Goal: Information Seeking & Learning: Learn about a topic

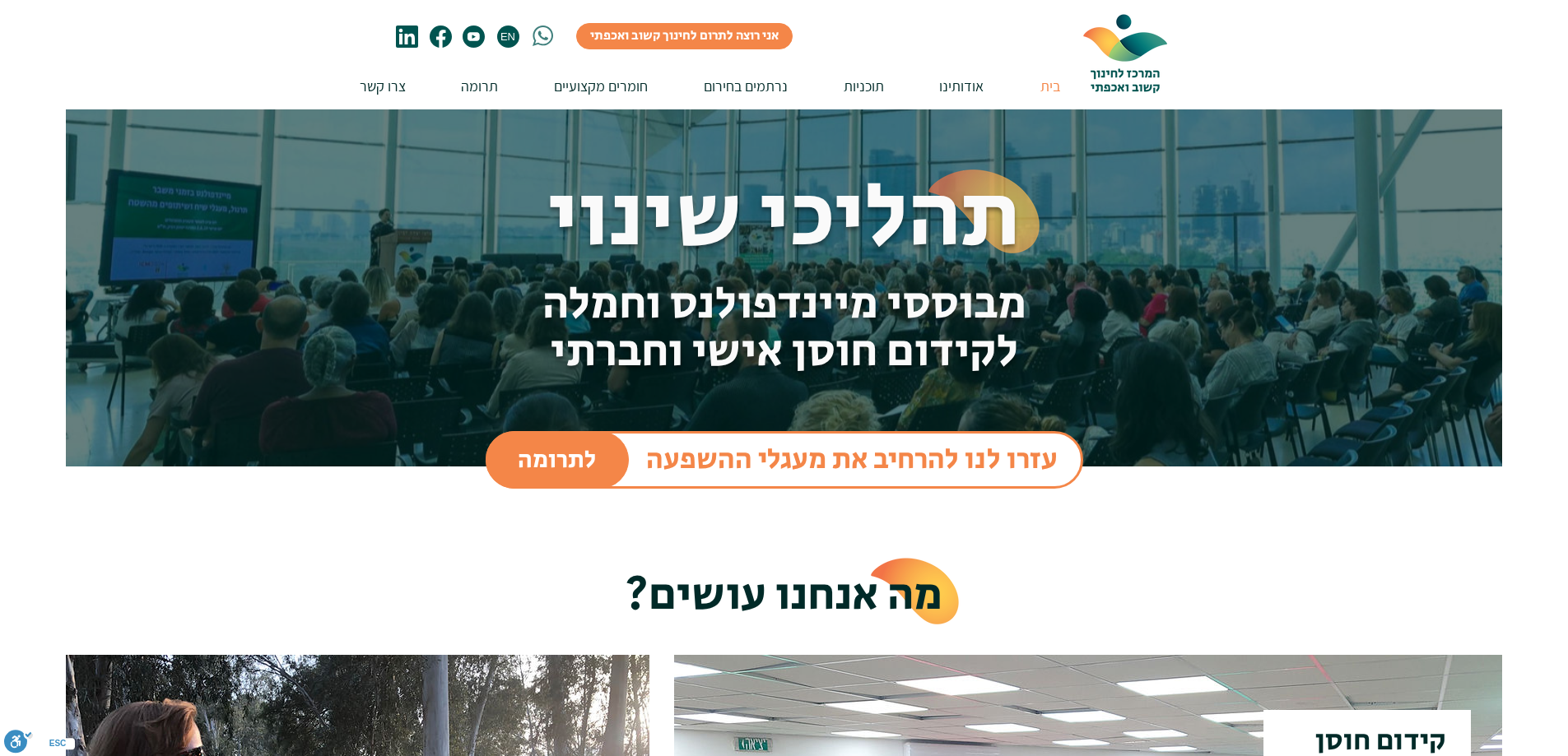
scroll to position [82, 0]
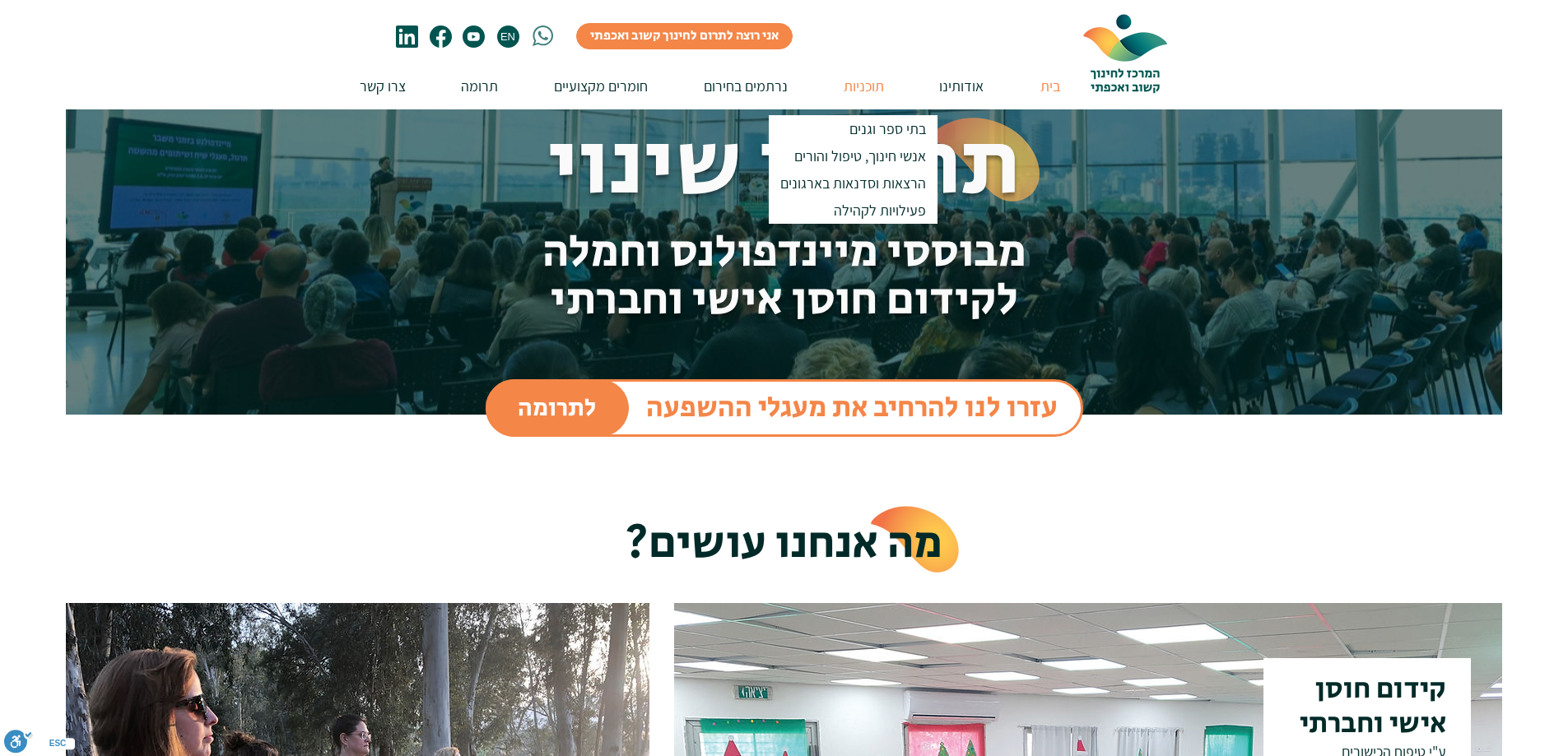
click at [859, 81] on p "תוכניות" at bounding box center [864, 86] width 57 height 47
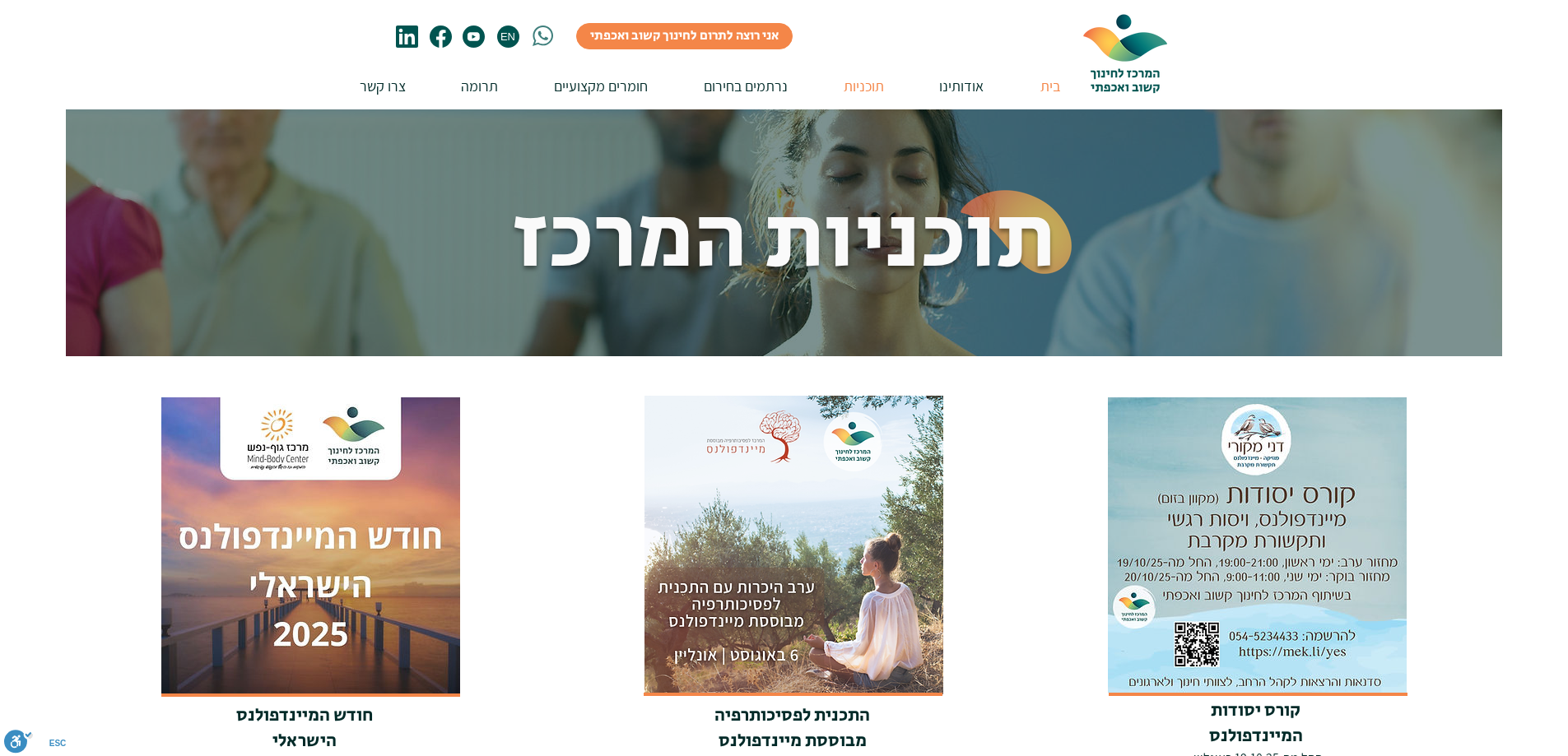
click at [1048, 84] on p "בית" at bounding box center [1049, 86] width 36 height 47
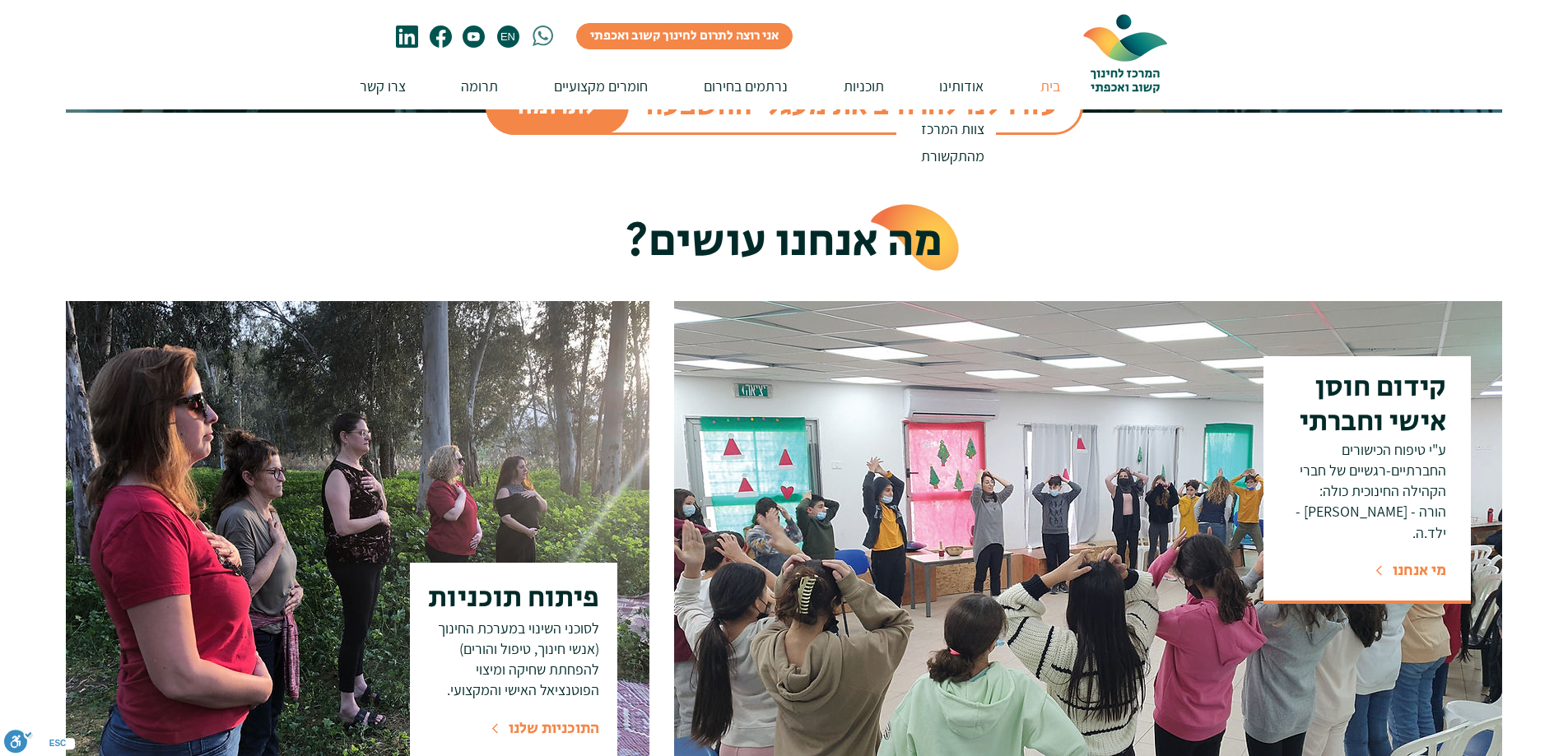
scroll to position [412, 0]
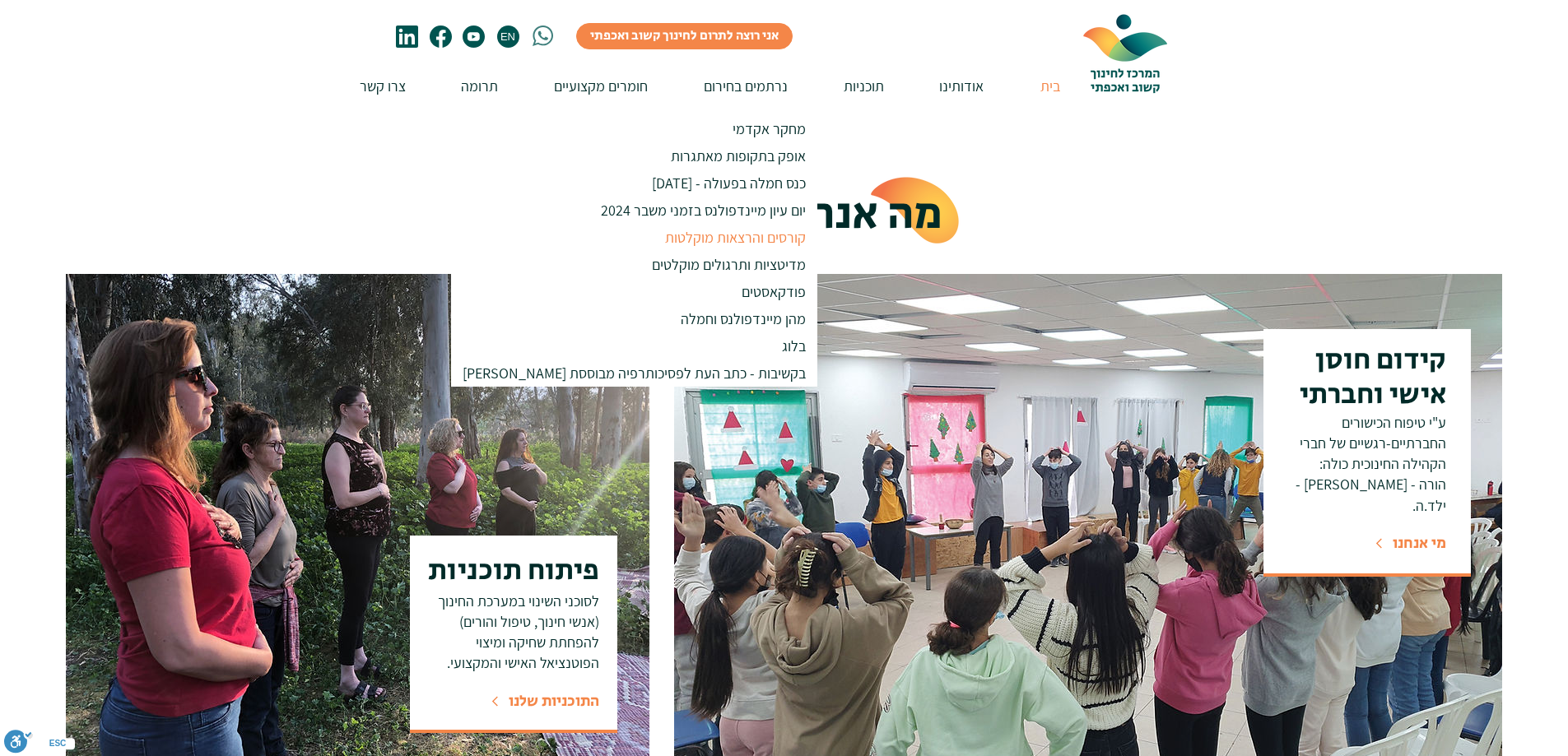
click at [658, 239] on p "קורסים והרצאות מוקלטות" at bounding box center [736, 237] width 156 height 27
click at [668, 237] on p "קורסים והרצאות מוקלטות" at bounding box center [736, 237] width 156 height 27
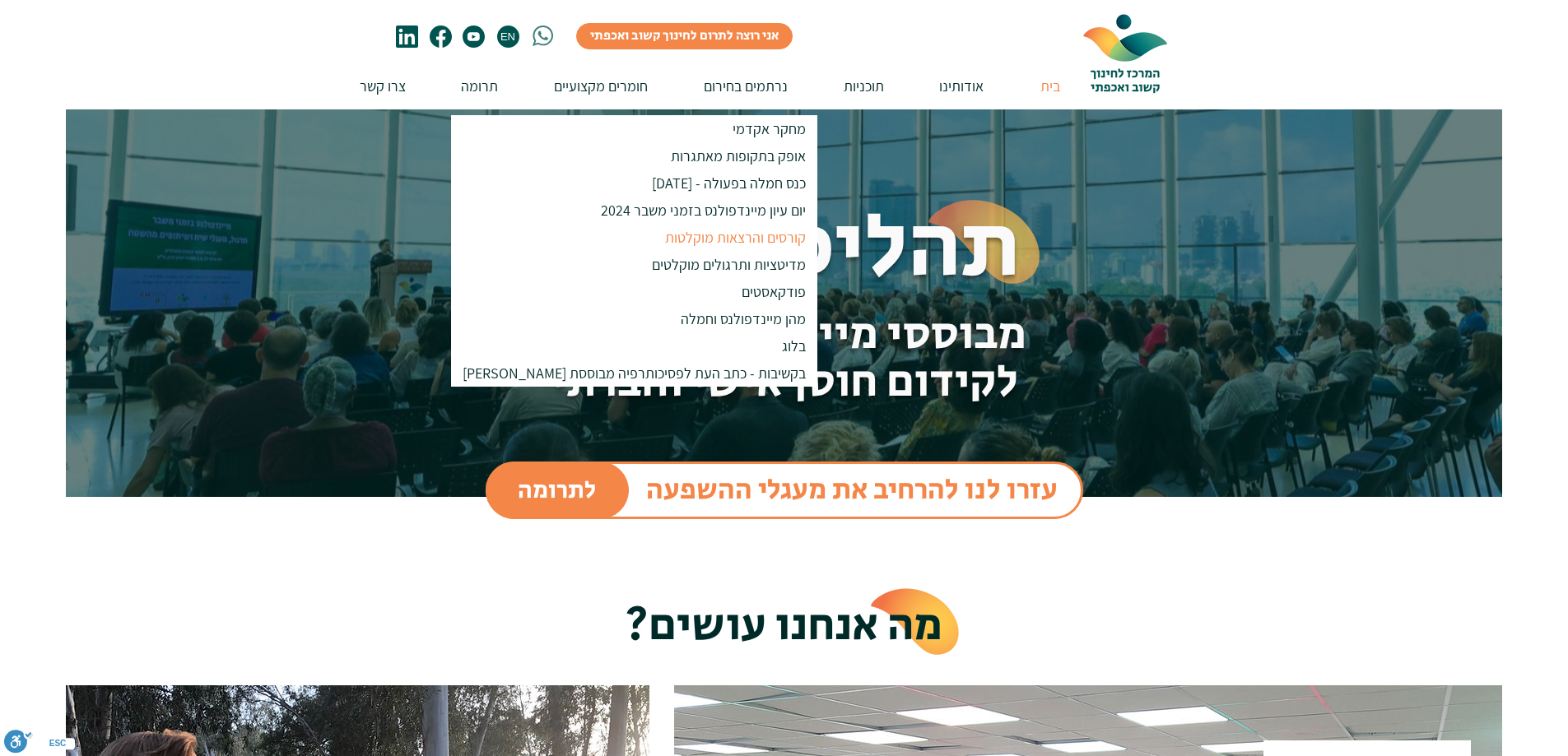
click at [668, 237] on p "קורסים והרצאות מוקלטות" at bounding box center [736, 237] width 156 height 27
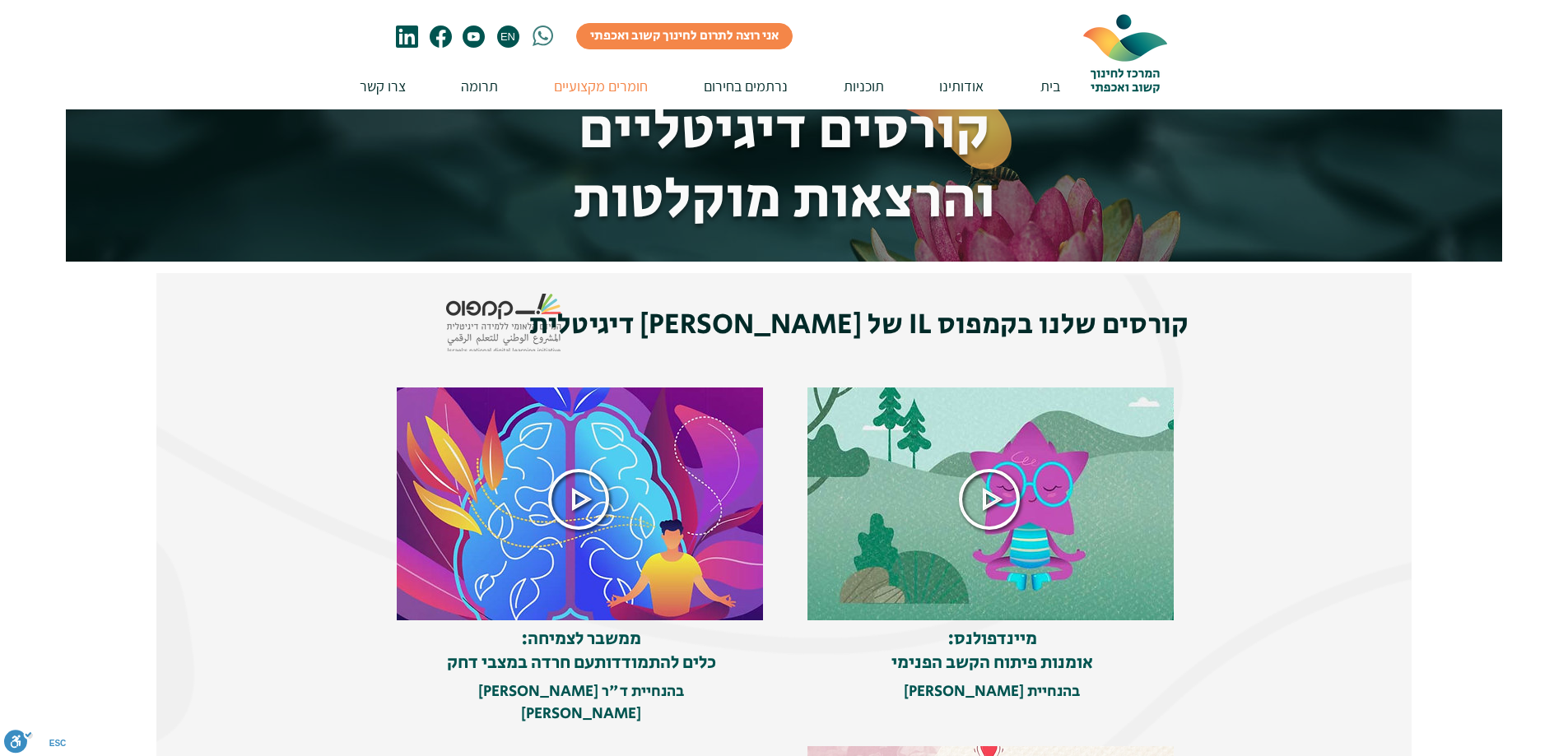
scroll to position [82, 0]
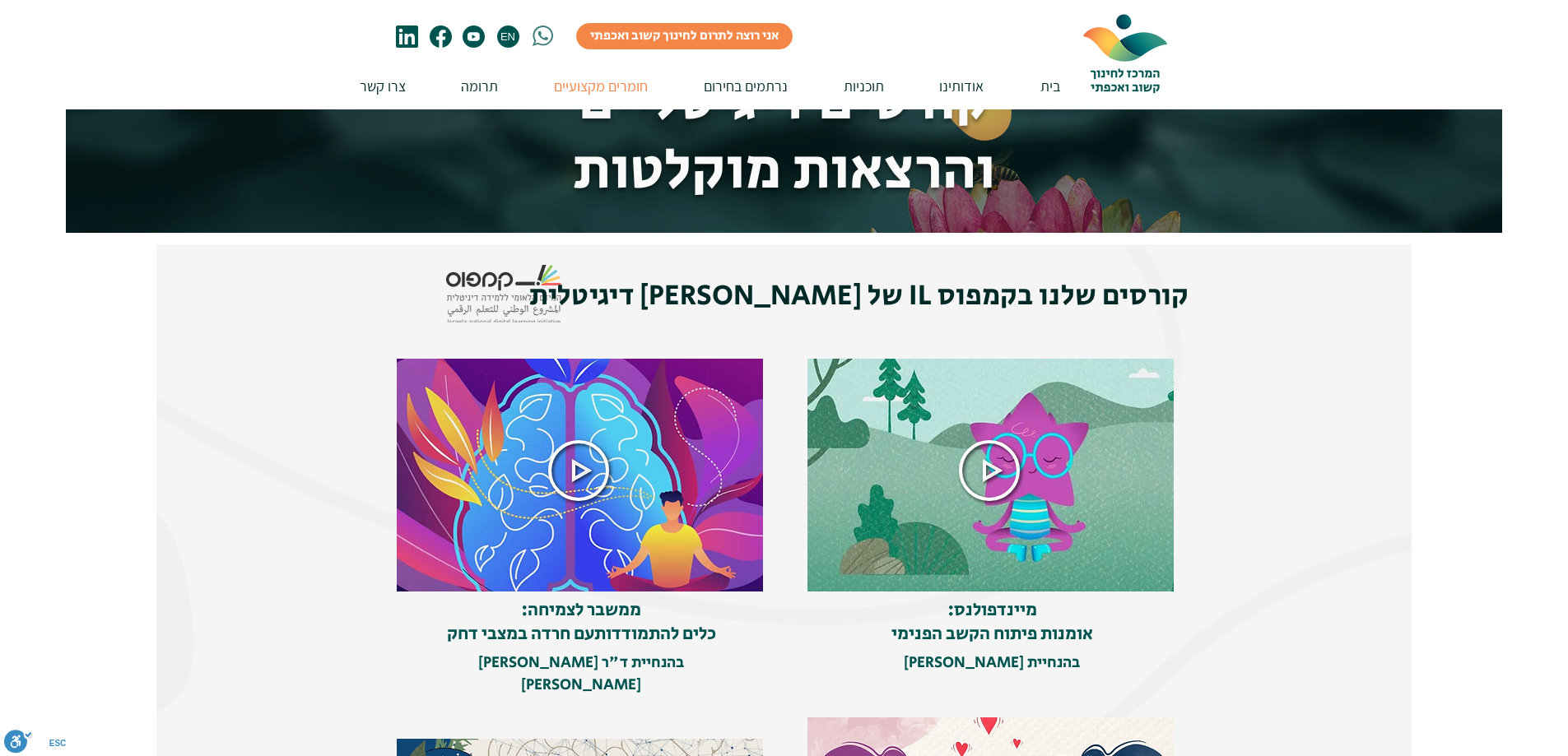
click at [653, 450] on img at bounding box center [581, 470] width 369 height 242
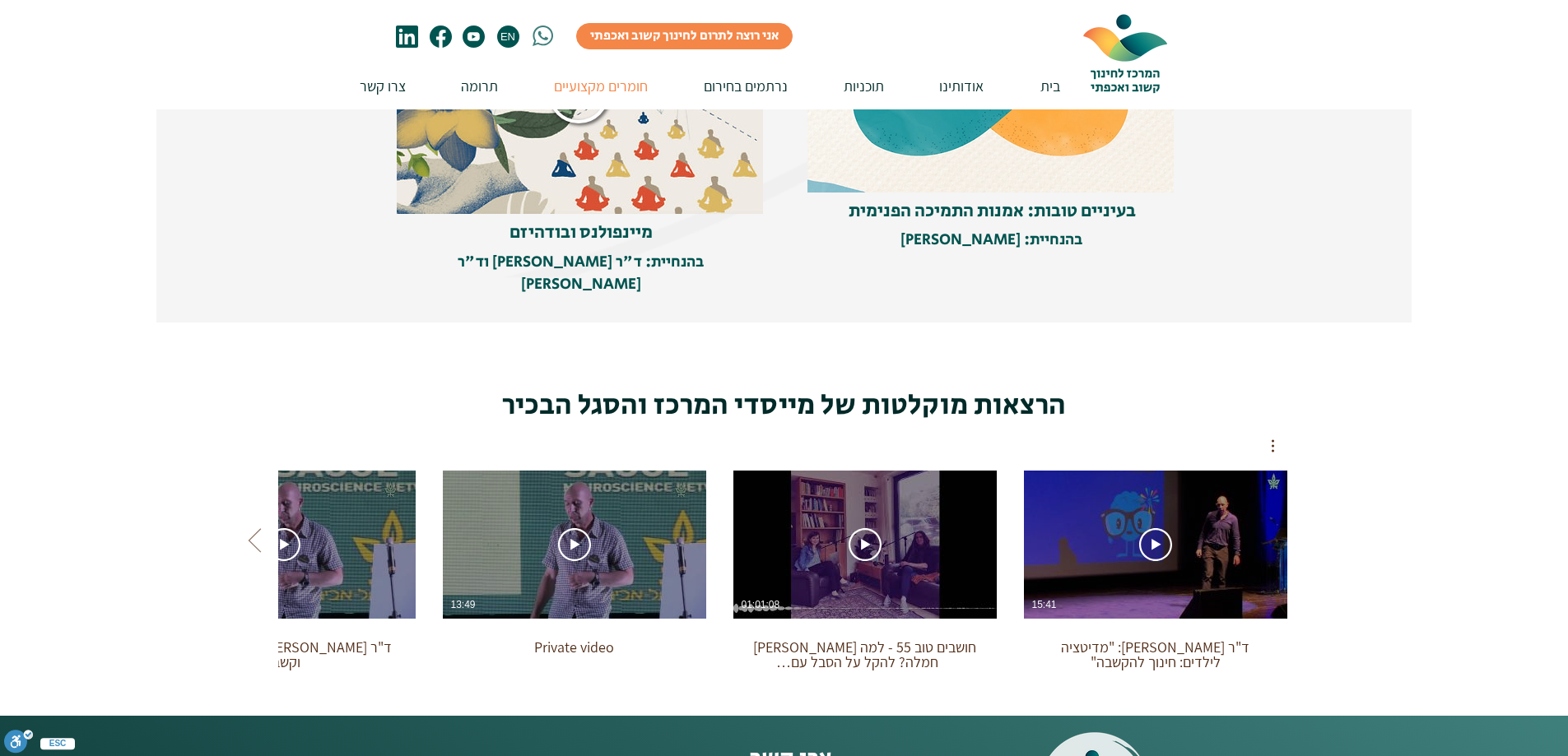
scroll to position [905, 0]
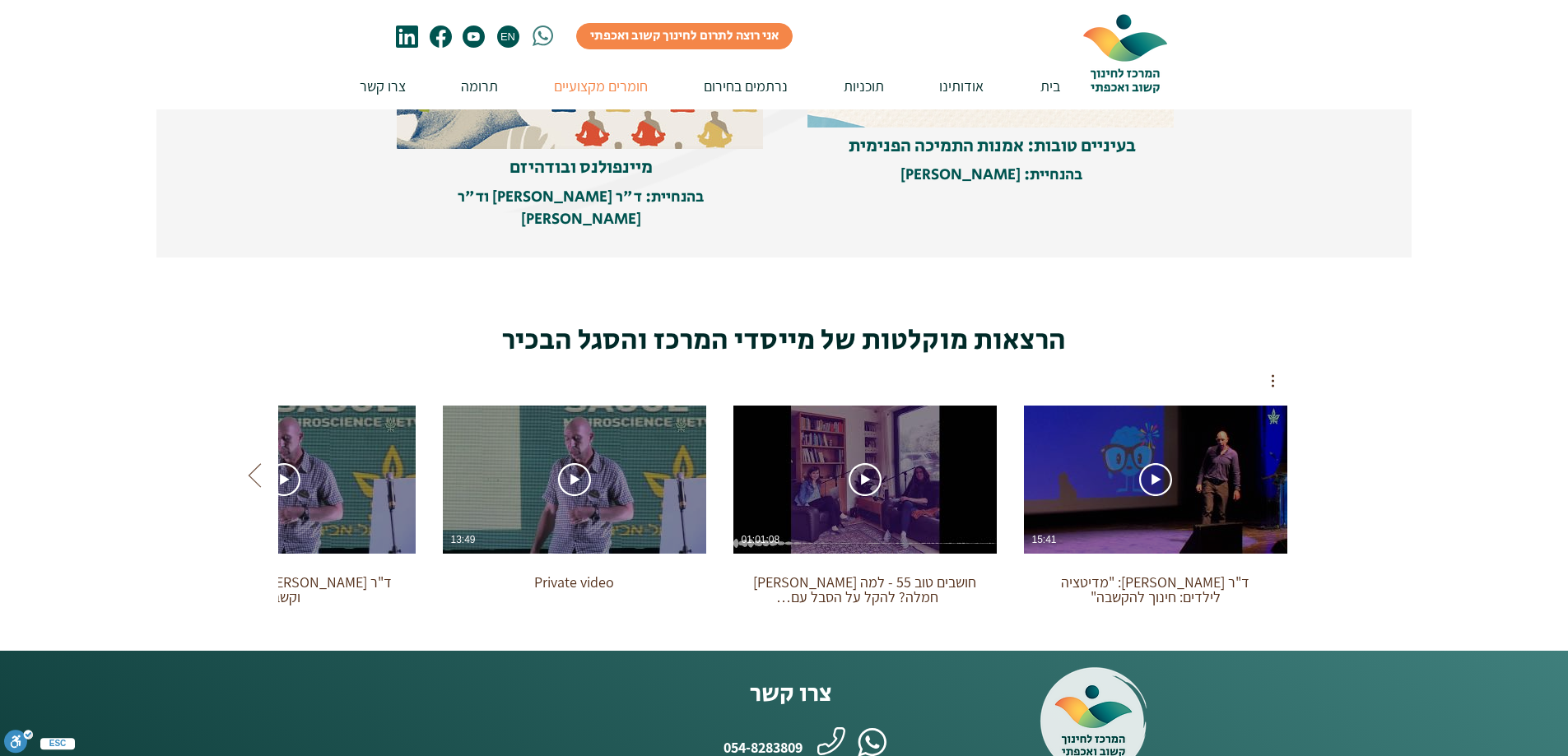
click at [254, 463] on icon "Next videos" at bounding box center [255, 476] width 25 height 25
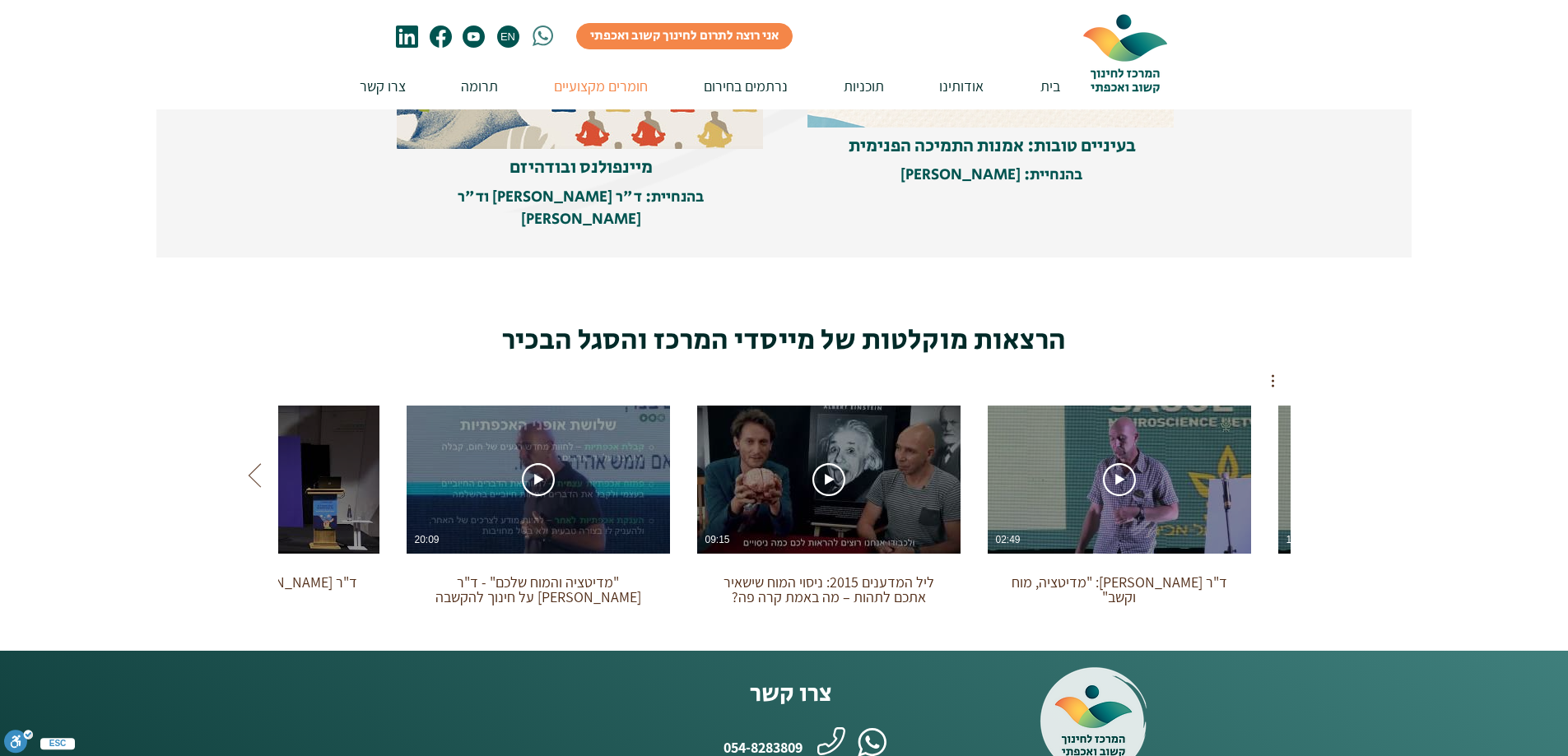
scroll to position [0, -868]
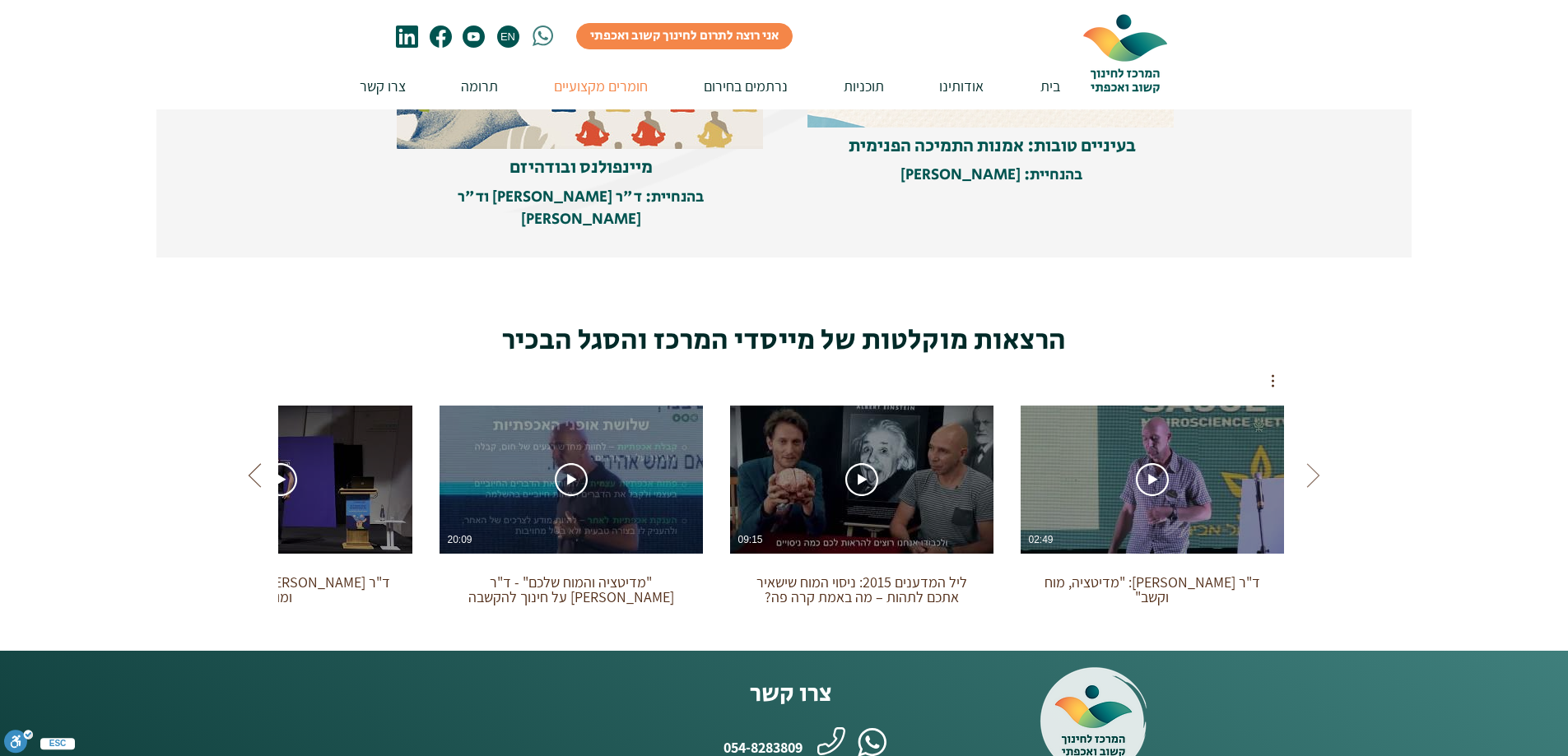
click at [254, 463] on icon "Next videos" at bounding box center [255, 476] width 25 height 25
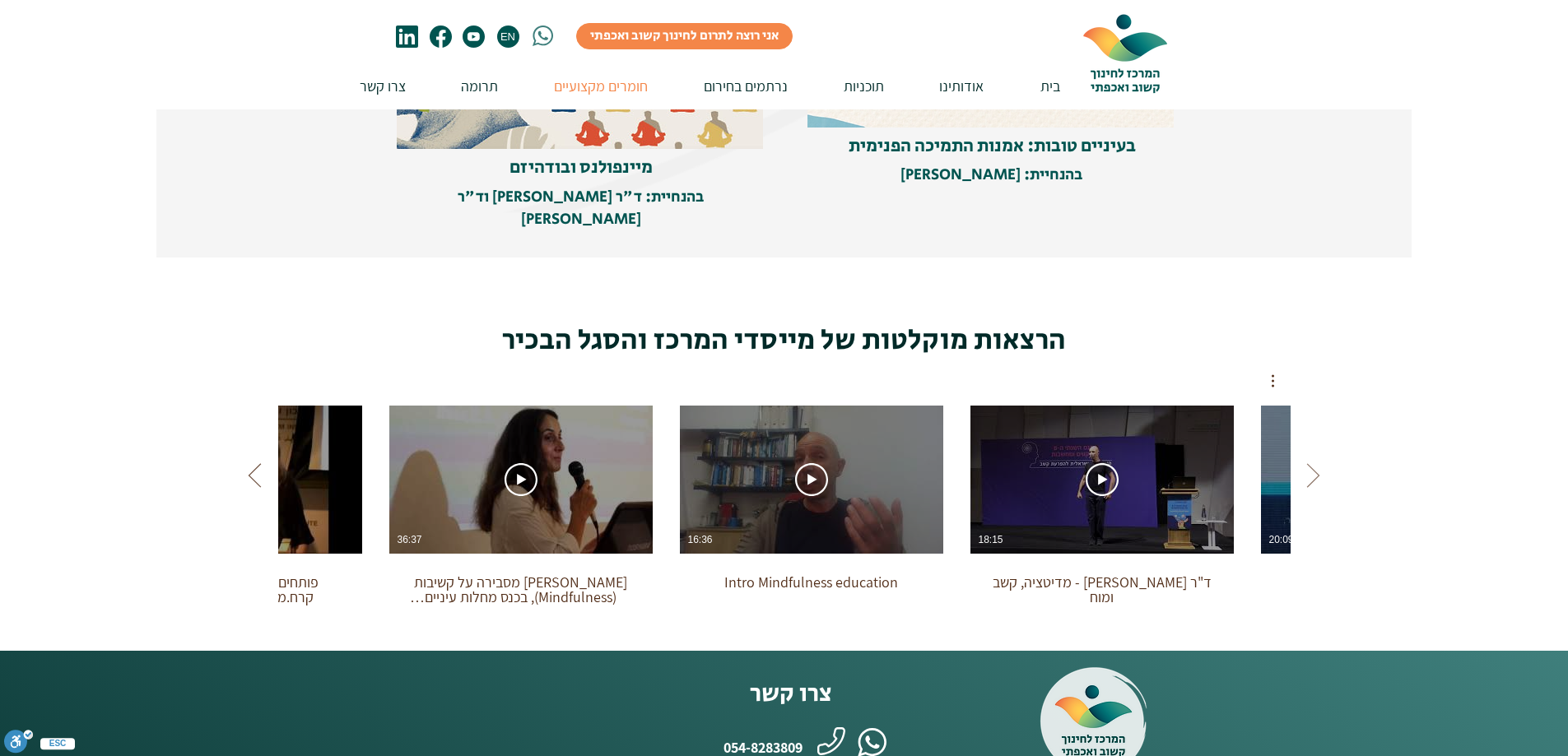
scroll to position [0, -1740]
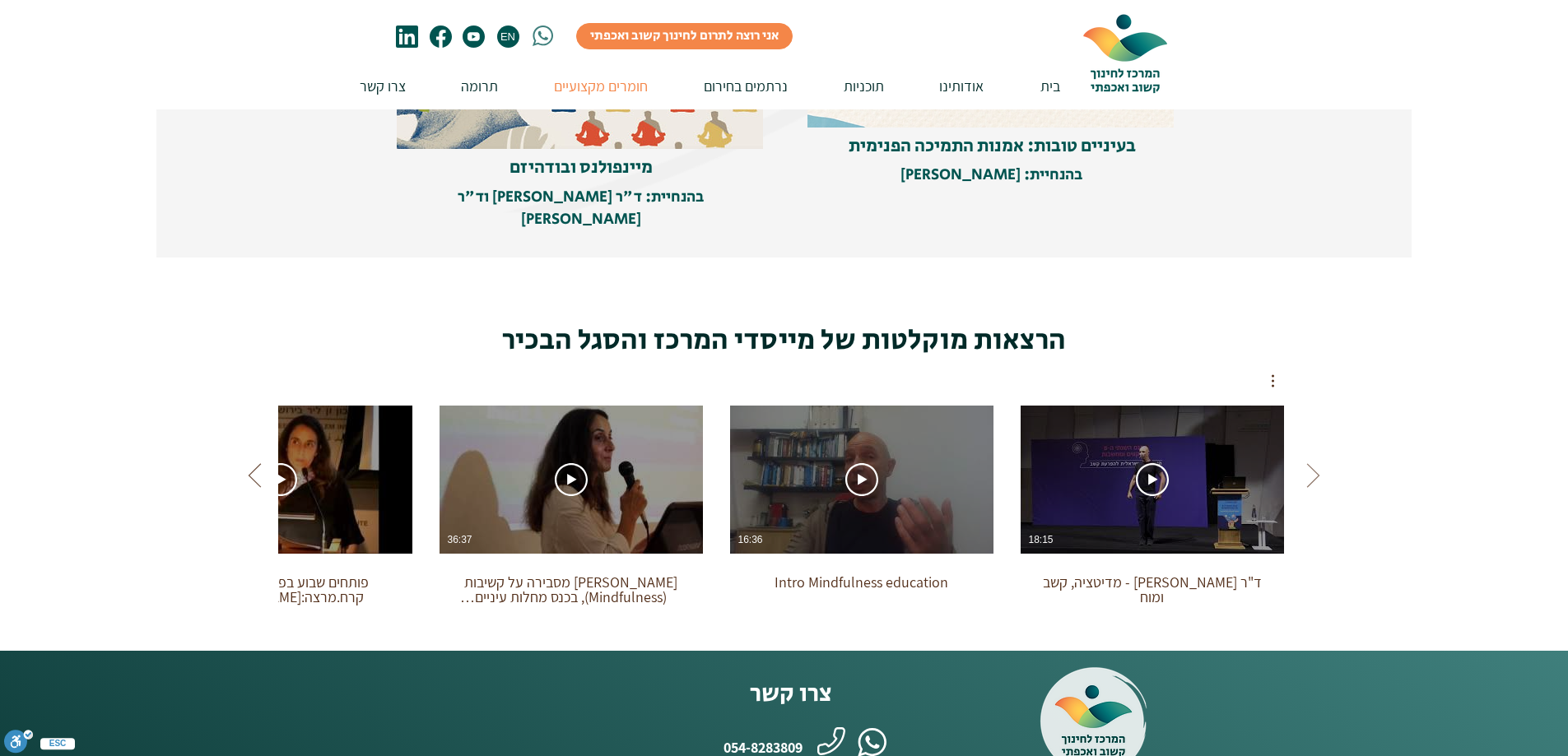
click at [254, 463] on icon "Next videos" at bounding box center [255, 476] width 25 height 25
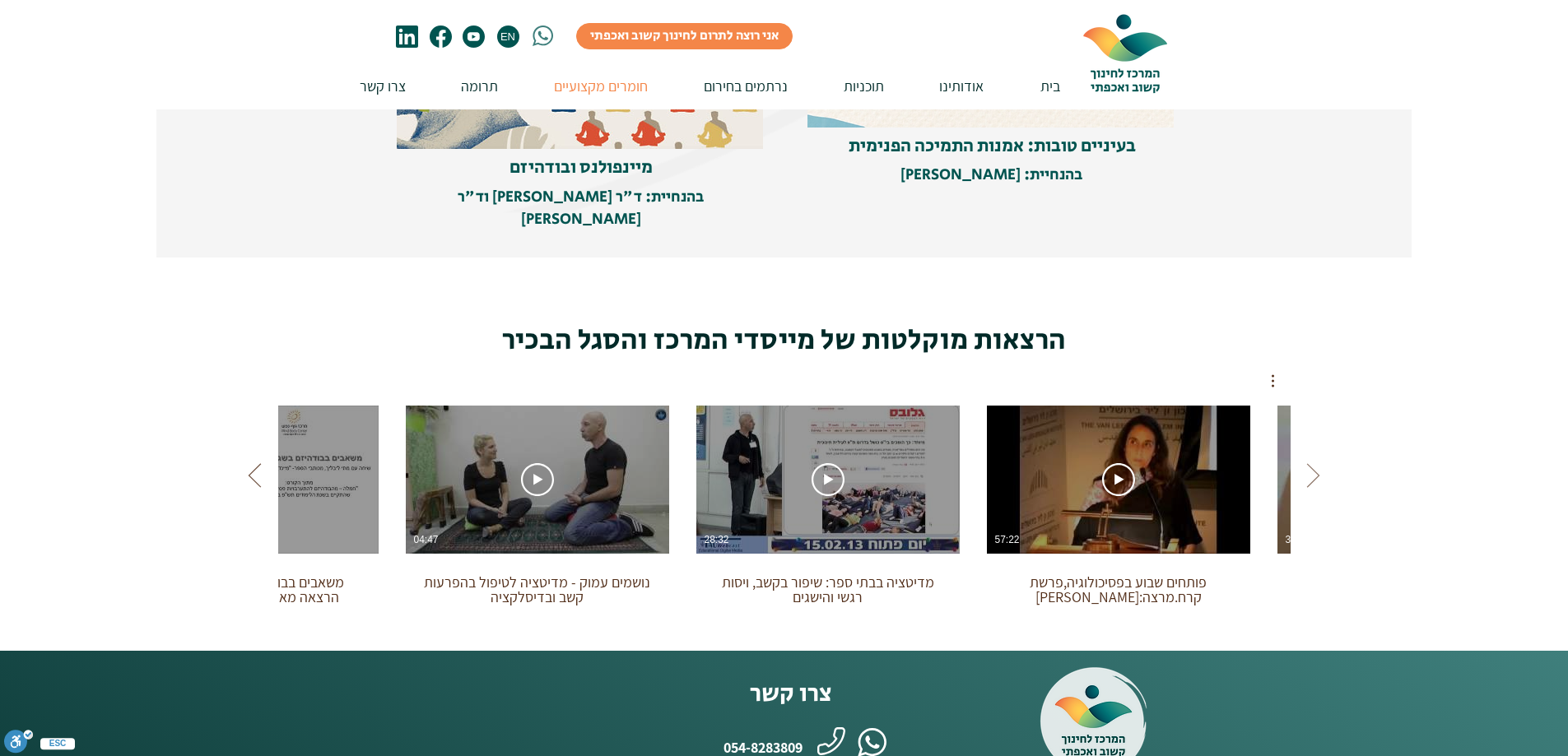
scroll to position [0, -2611]
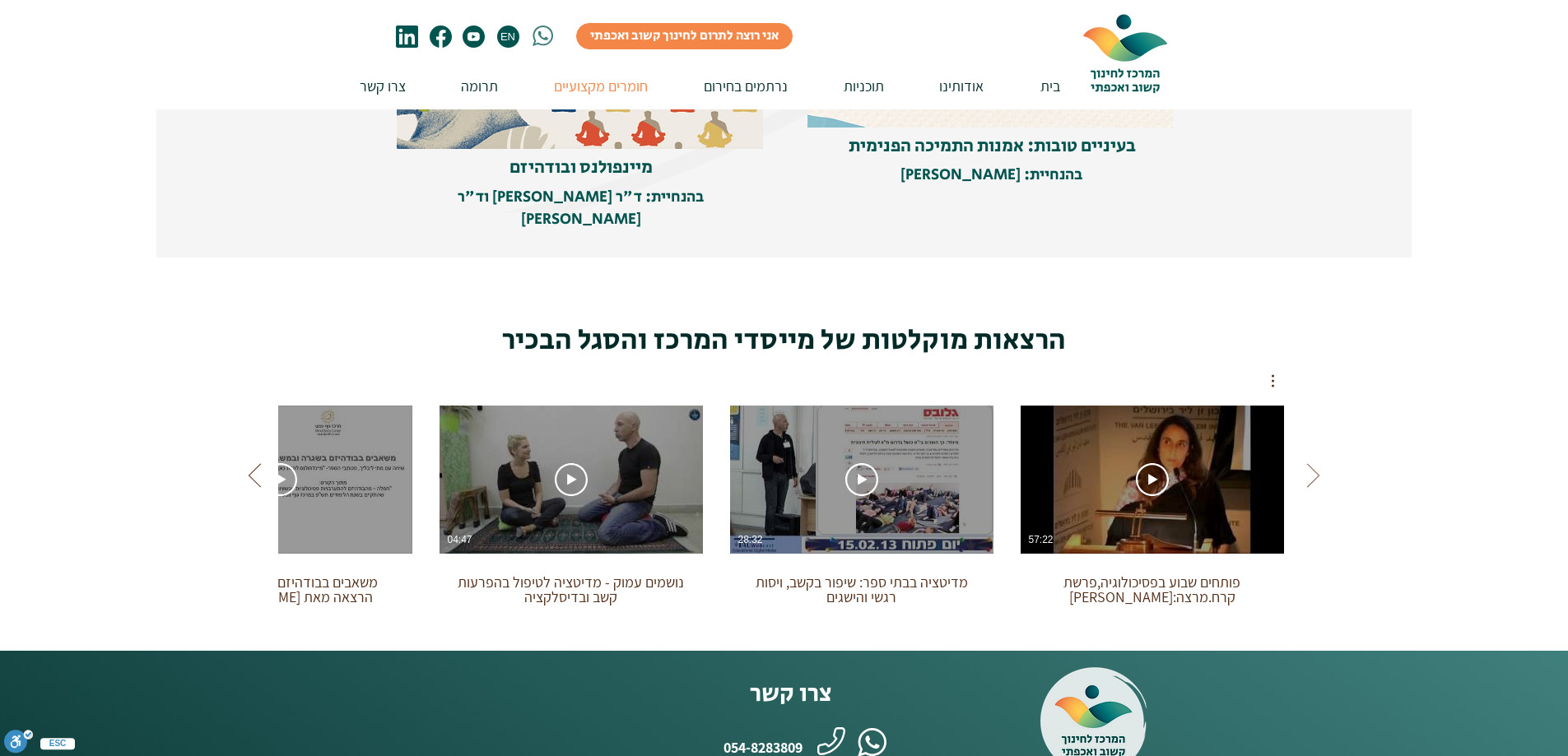
click at [254, 463] on icon "Next videos" at bounding box center [255, 476] width 25 height 25
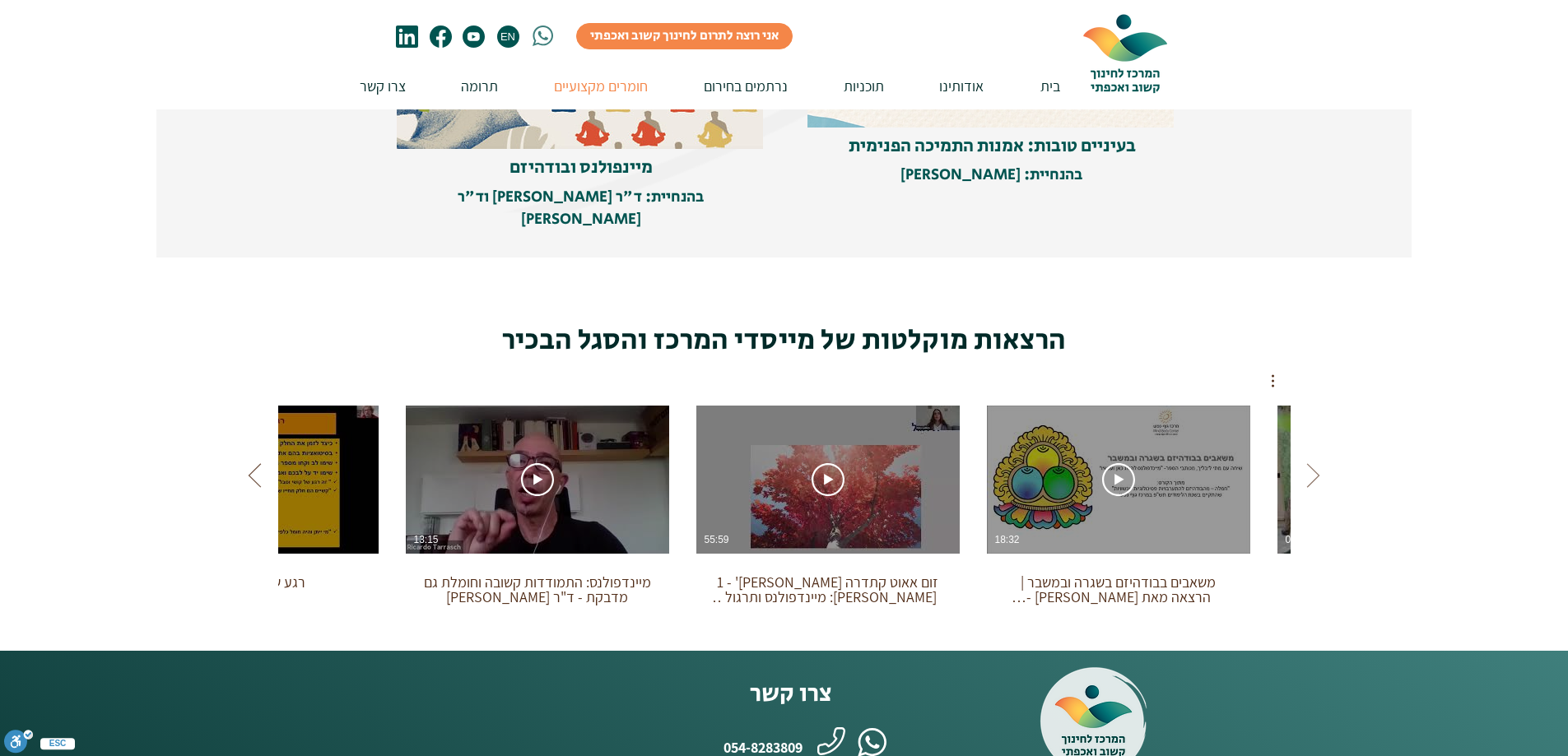
scroll to position [0, -3483]
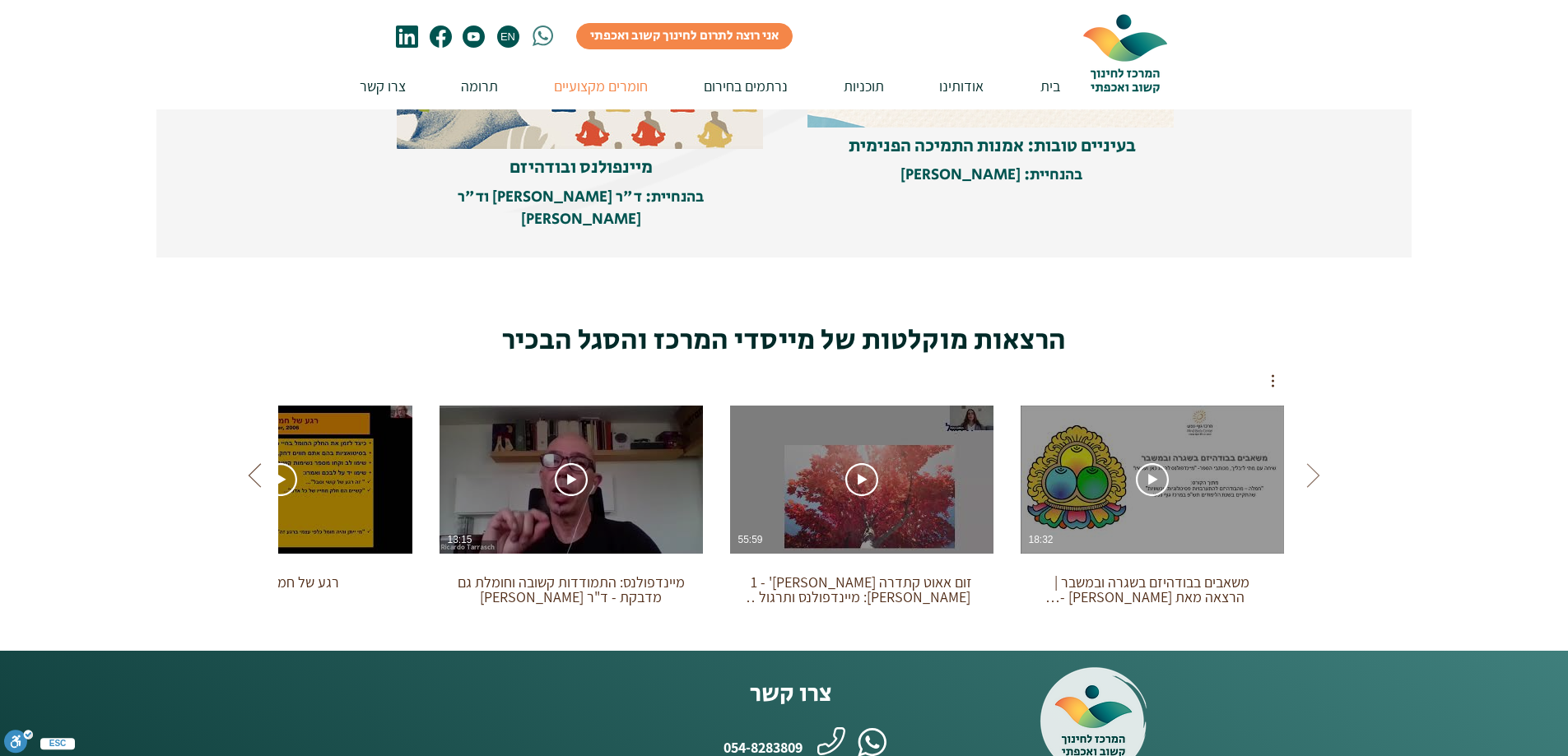
click at [254, 463] on icon "Next videos" at bounding box center [255, 476] width 25 height 25
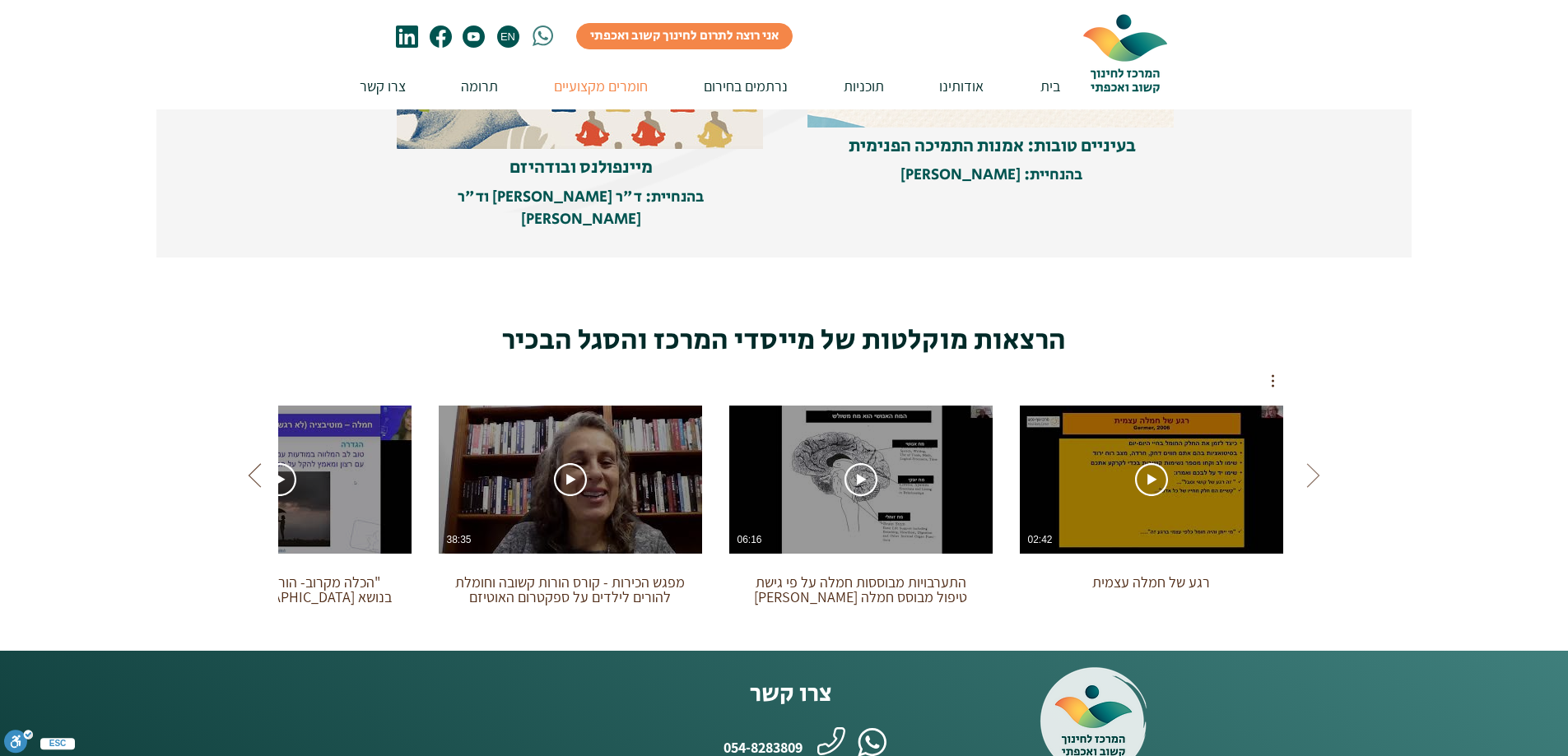
scroll to position [0, -4354]
click at [254, 463] on icon "Next videos" at bounding box center [255, 476] width 25 height 25
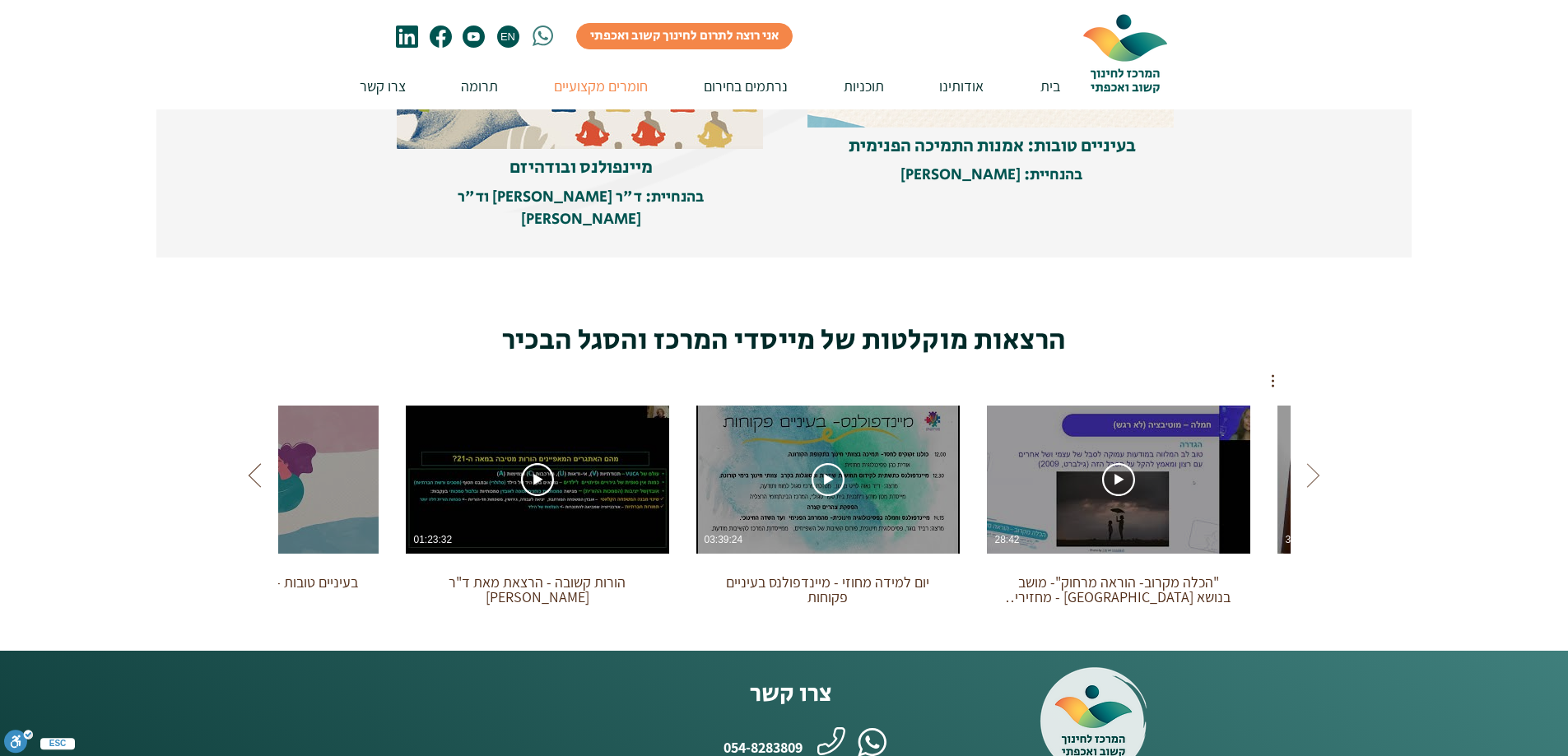
scroll to position [0, -5226]
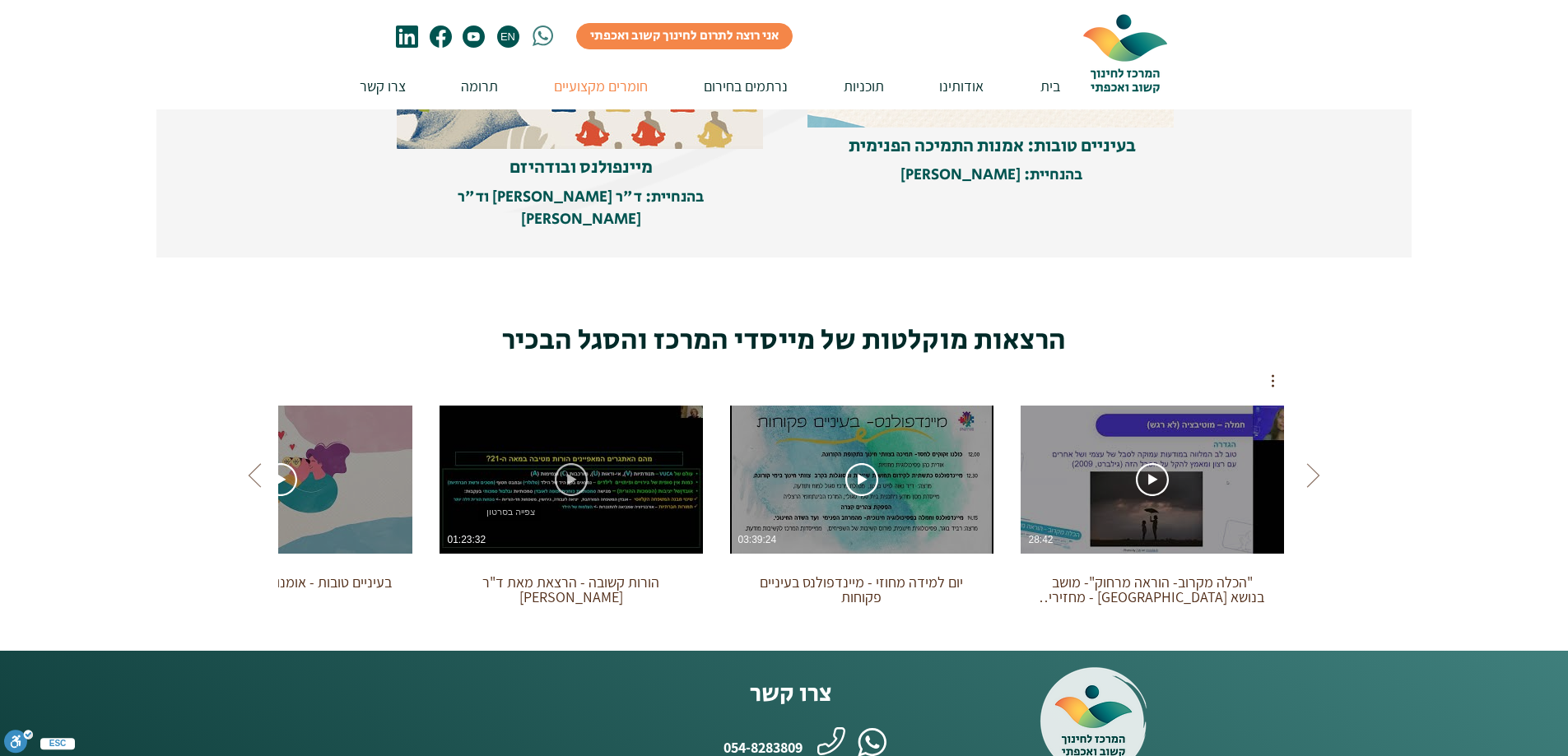
click at [575, 463] on icon "צפייה בסרטון" at bounding box center [571, 480] width 33 height 33
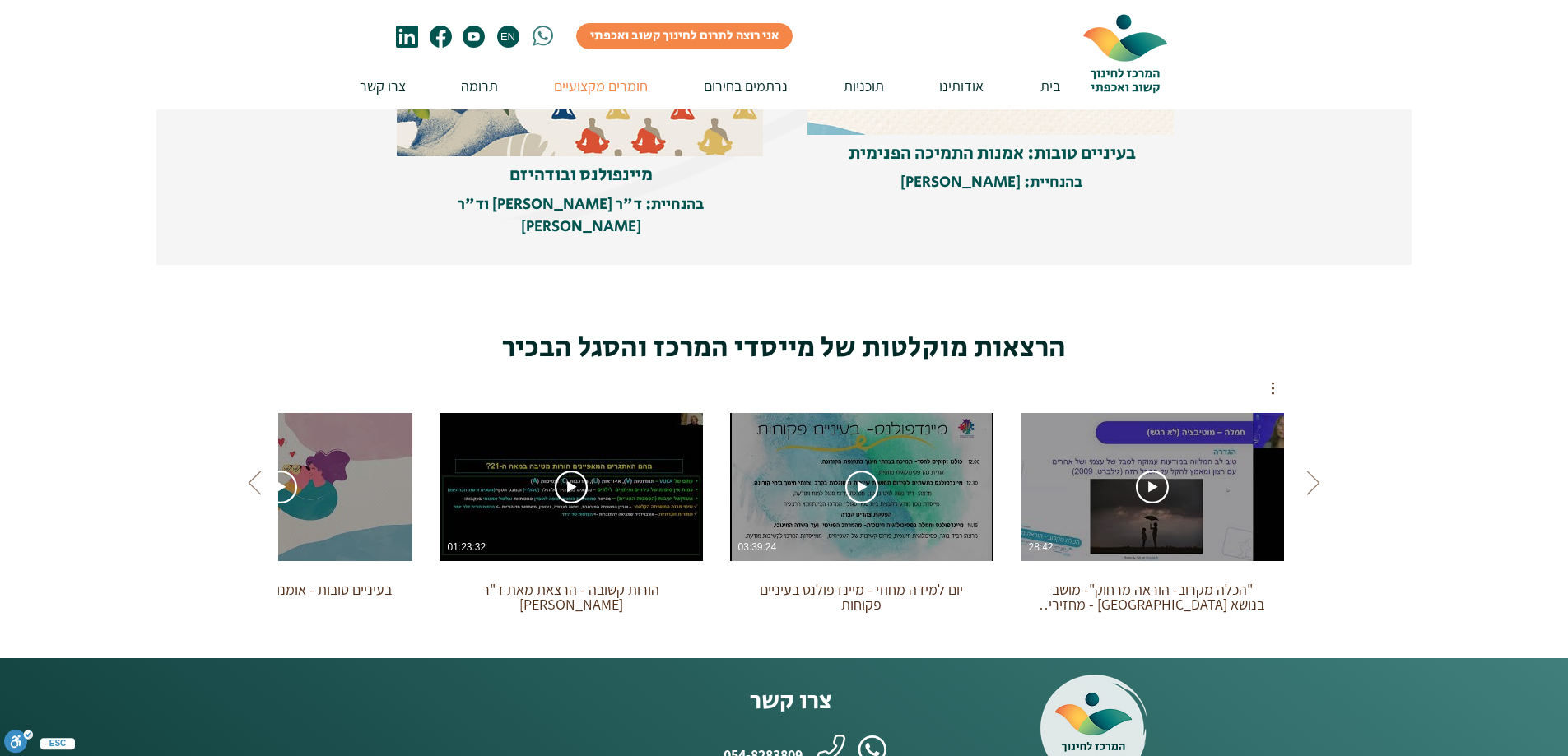
scroll to position [905, 0]
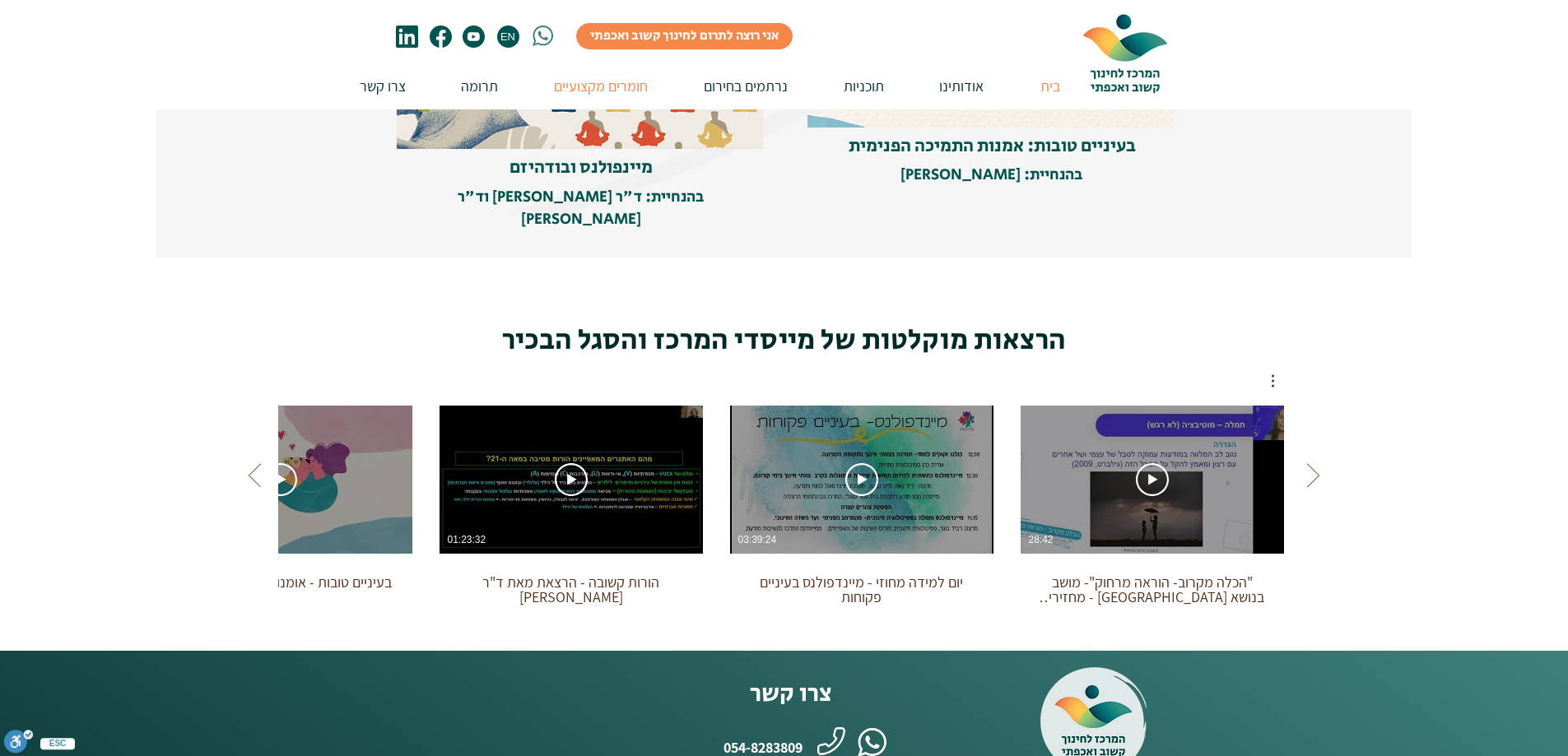
click at [1054, 86] on p "בית" at bounding box center [1049, 86] width 36 height 47
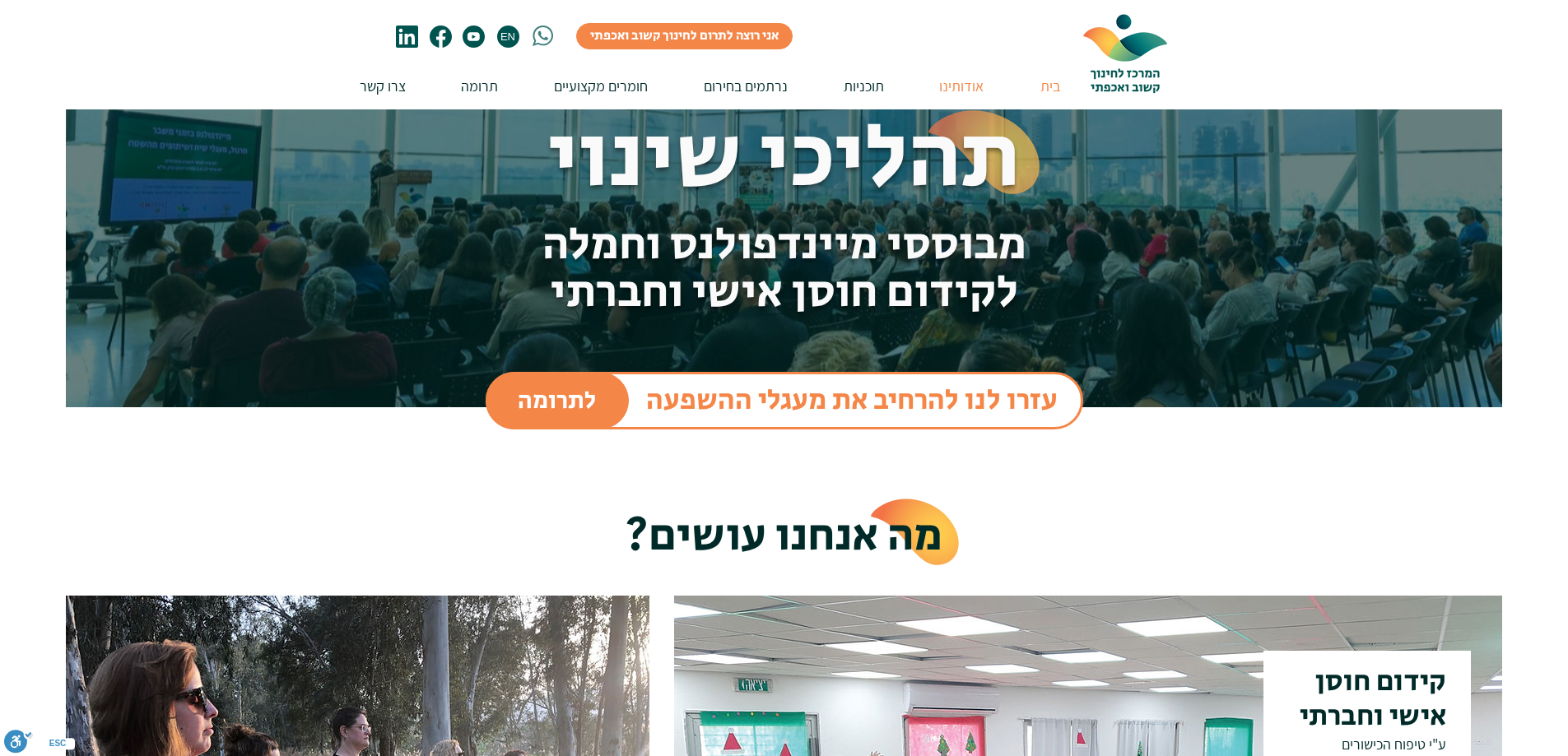
scroll to position [82, 0]
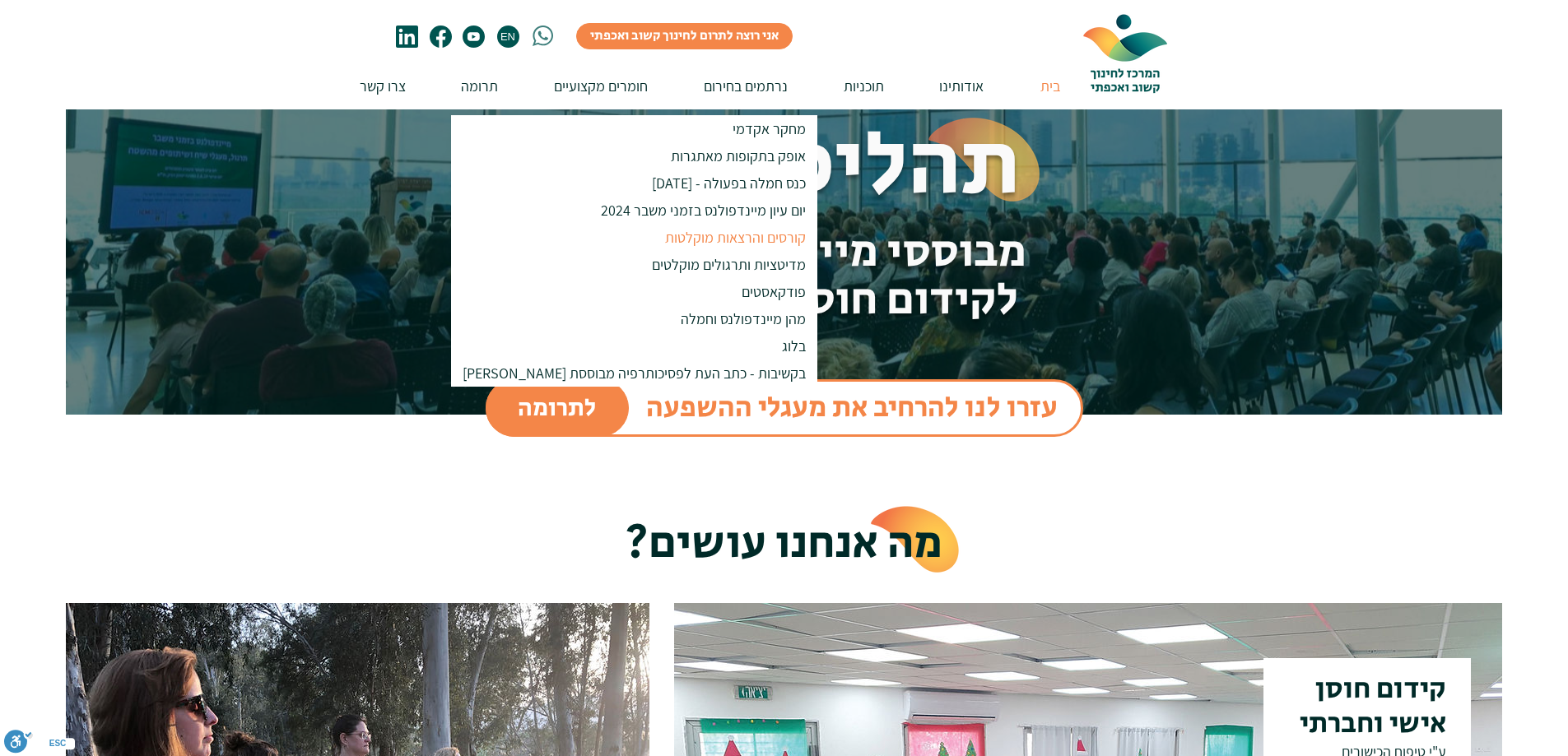
click at [658, 238] on p "קורסים והרצאות מוקלטות" at bounding box center [736, 237] width 156 height 27
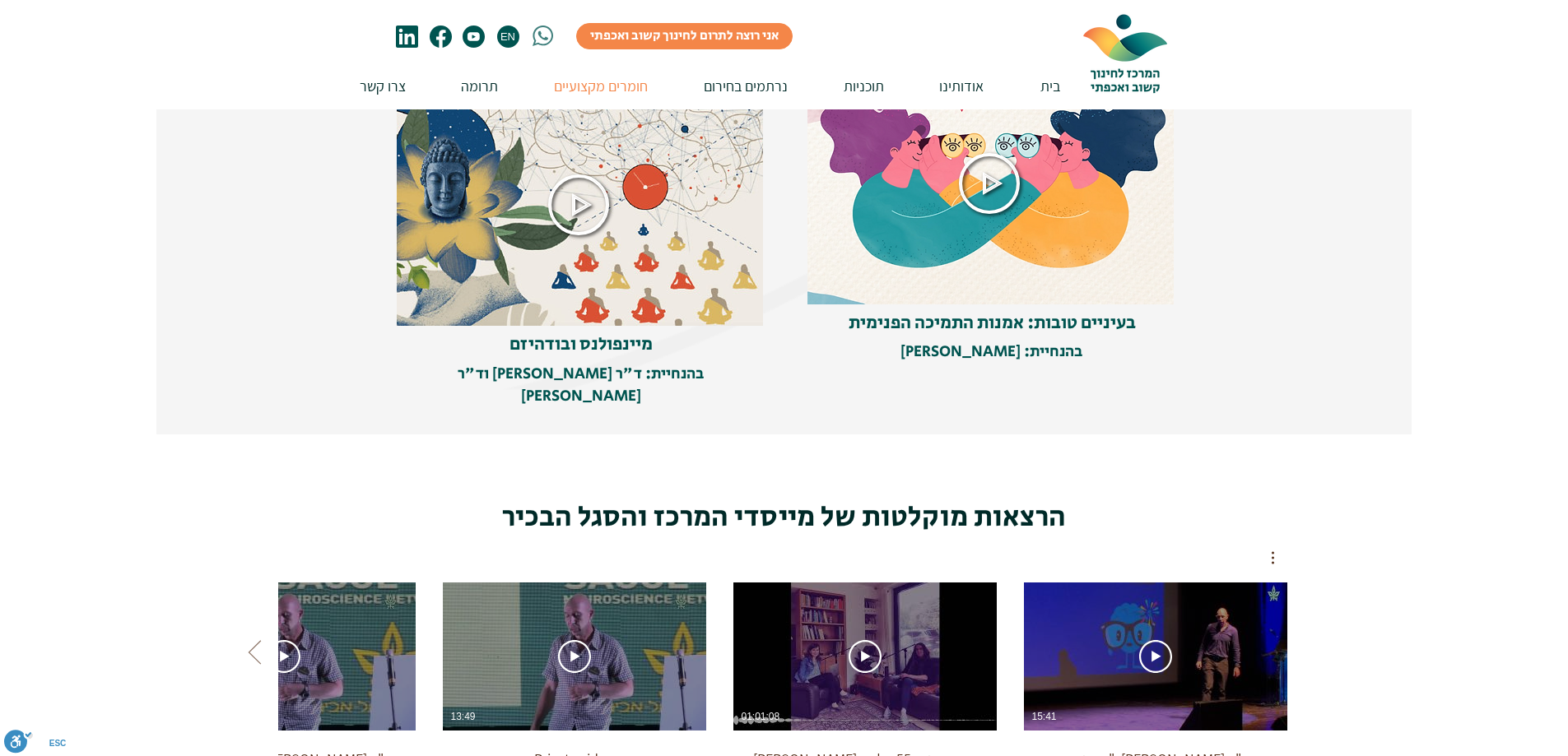
scroll to position [741, 0]
